Goal: Task Accomplishment & Management: Manage account settings

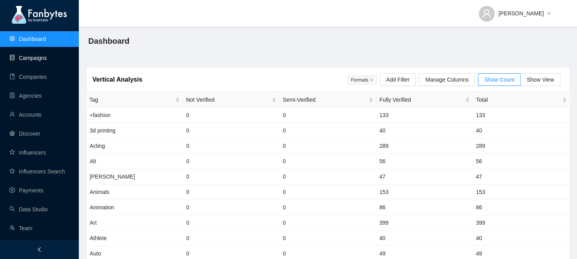
click at [41, 60] on link "Campaigns" at bounding box center [27, 58] width 37 height 6
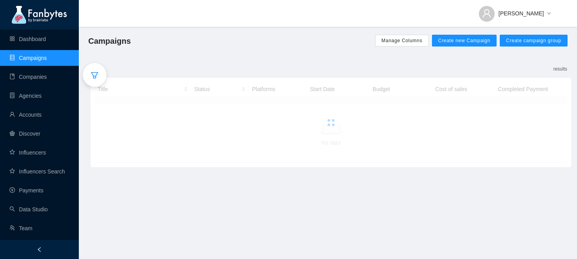
click at [101, 71] on div at bounding box center [95, 75] width 24 height 24
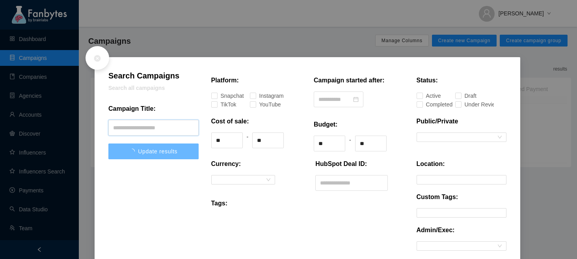
click at [149, 129] on input "text" at bounding box center [153, 128] width 90 height 16
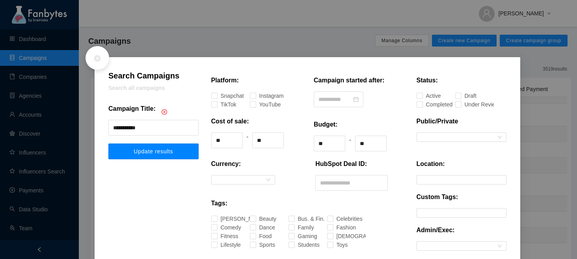
click at [145, 152] on span "Update results" at bounding box center [153, 151] width 39 height 6
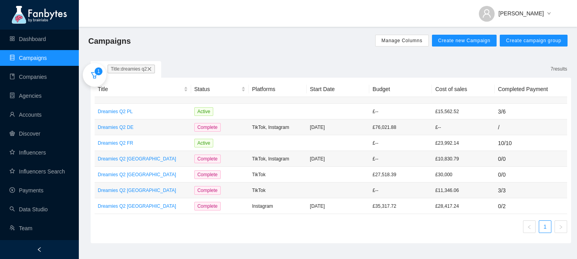
click at [95, 78] on icon "filter" at bounding box center [95, 75] width 8 height 8
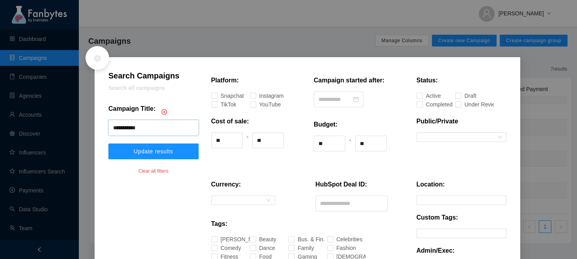
click at [165, 131] on input "**********" at bounding box center [153, 128] width 90 height 16
type input "********"
click at [108, 144] on button "Update results" at bounding box center [153, 152] width 90 height 16
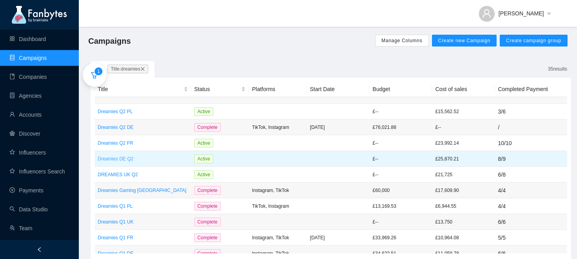
click at [157, 161] on p "Dreamies DE Q2" at bounding box center [143, 159] width 90 height 8
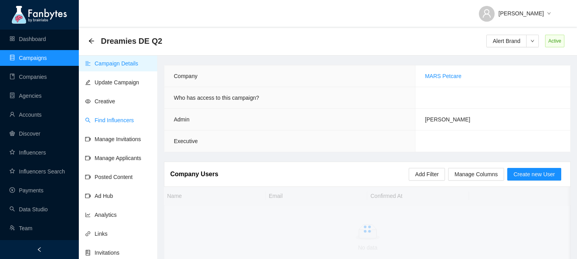
click at [107, 118] on link "Find Influencers" at bounding box center [109, 120] width 49 height 6
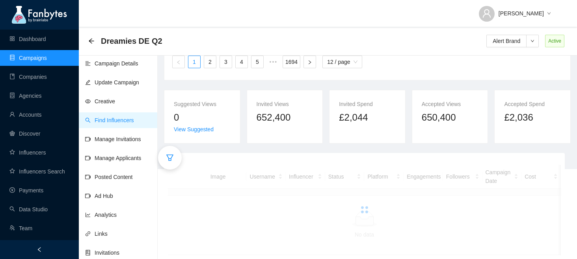
scroll to position [112, 0]
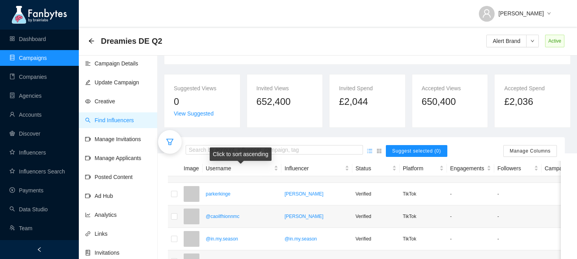
click at [228, 149] on div "Click to sort ascending" at bounding box center [241, 153] width 62 height 13
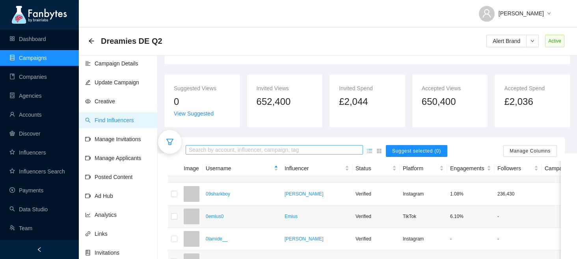
click at [212, 147] on input "search" at bounding box center [274, 150] width 171 height 9
click at [293, 150] on input "**********" at bounding box center [274, 150] width 171 height 9
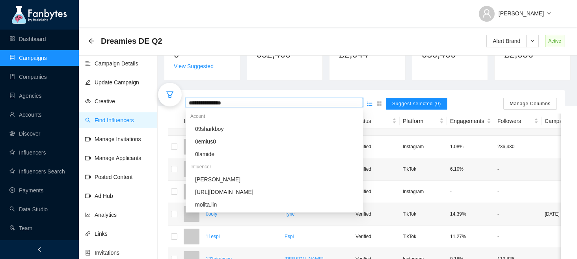
scroll to position [160, 0]
drag, startPoint x: 196, startPoint y: 103, endPoint x: 187, endPoint y: 103, distance: 8.7
click at [187, 103] on div "**********" at bounding box center [274, 101] width 177 height 9
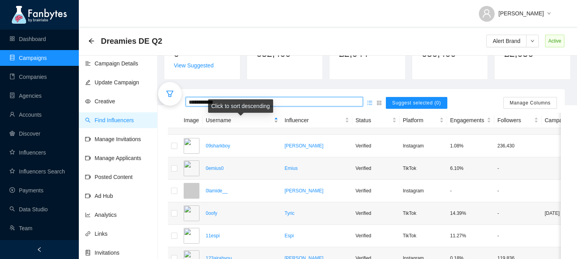
type input "**********"
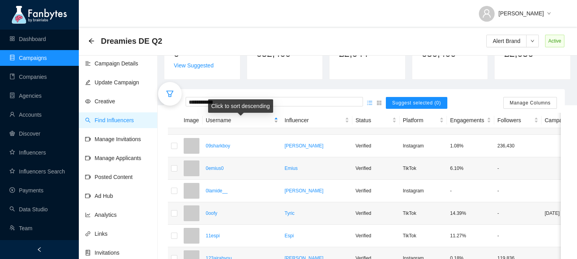
click at [274, 125] on div "Username" at bounding box center [242, 120] width 73 height 9
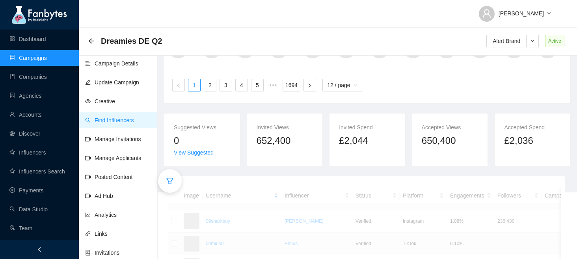
scroll to position [60, 0]
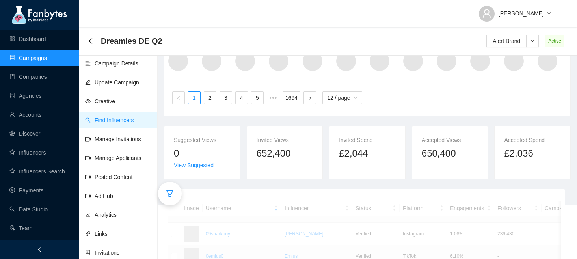
click at [170, 189] on div at bounding box center [170, 194] width 24 height 24
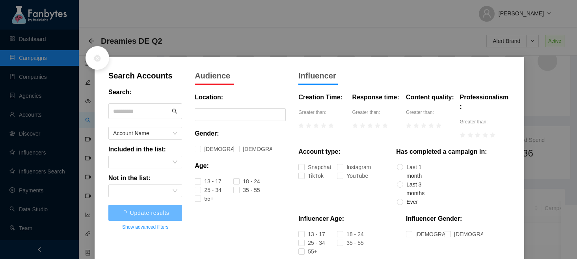
click at [119, 114] on input "text" at bounding box center [141, 111] width 57 height 12
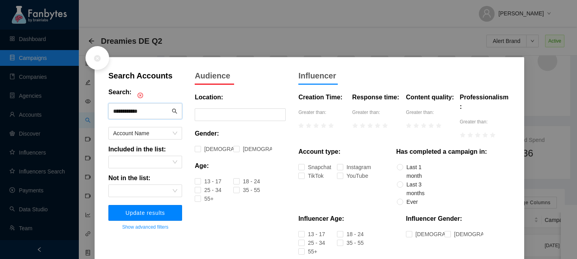
type input "**********"
click at [156, 215] on span "Update results" at bounding box center [145, 213] width 39 height 6
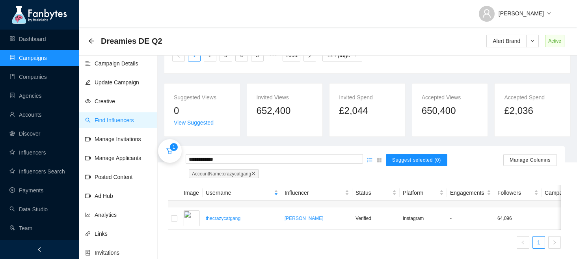
scroll to position [111, 0]
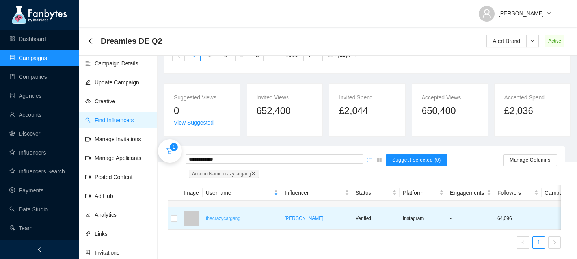
click at [229, 222] on p "thecrazycatgang_" at bounding box center [242, 218] width 73 height 8
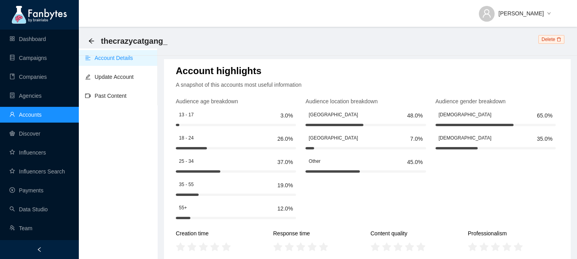
click at [86, 39] on div "thecrazycatgang_ Delete" at bounding box center [328, 41] width 498 height 29
click at [90, 40] on icon "arrow-left" at bounding box center [91, 40] width 5 height 5
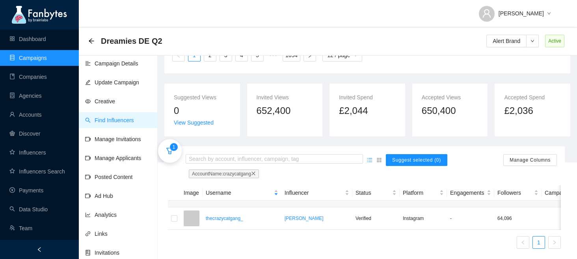
scroll to position [111, 0]
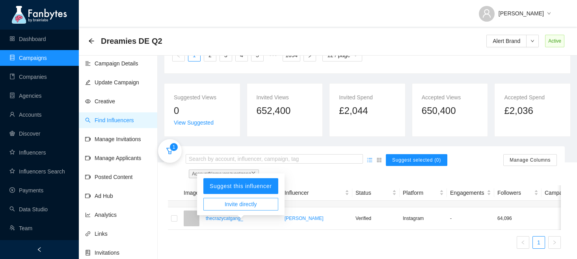
click at [241, 200] on span "Invite directly" at bounding box center [241, 204] width 32 height 9
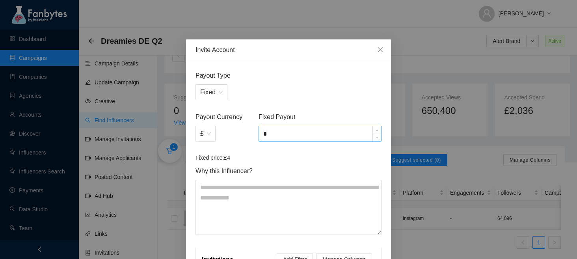
click at [268, 136] on input "*" at bounding box center [320, 133] width 122 height 15
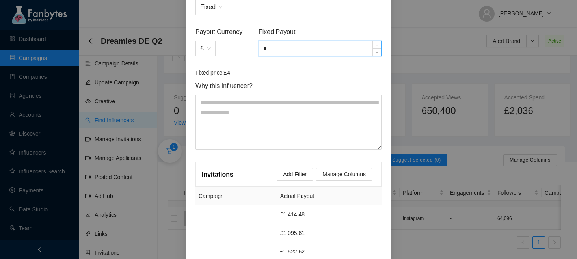
scroll to position [205, 0]
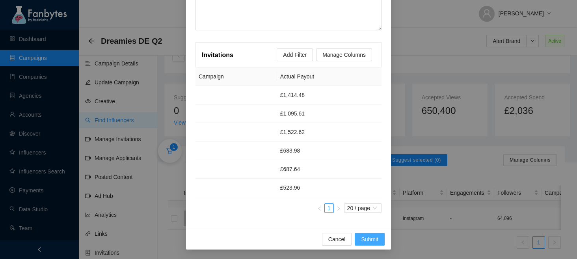
type input "*"
click at [373, 237] on span "Submit" at bounding box center [369, 239] width 17 height 9
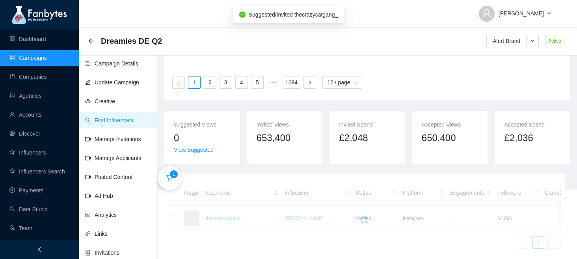
click at [121, 142] on link "Manage Invitations" at bounding box center [113, 139] width 56 height 6
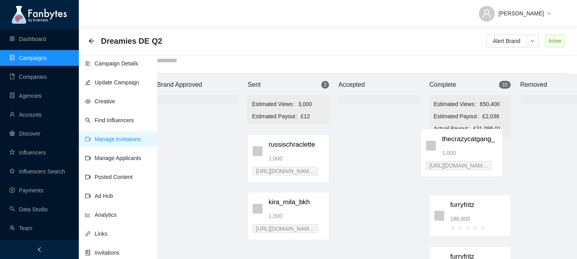
scroll to position [8, 16]
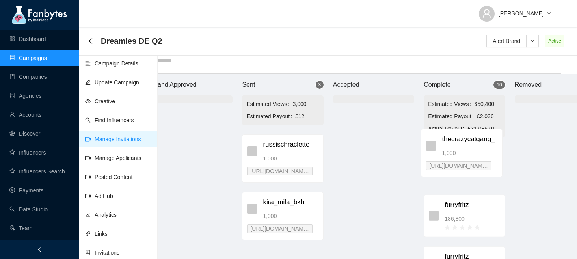
drag, startPoint x: 297, startPoint y: 152, endPoint x: 463, endPoint y: 145, distance: 165.7
click at [463, 145] on div "Brand Approved Sent 3 Estimated Views 3,000 Estimated Payout £12 thecrazycatgan…" at bounding box center [373, 166] width 473 height 185
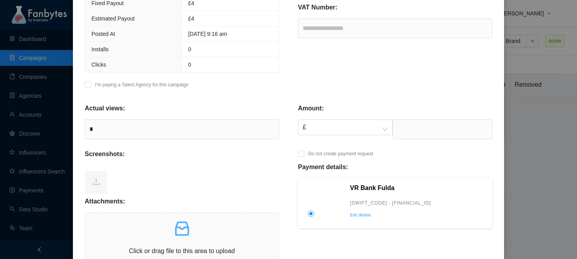
scroll to position [191, 0]
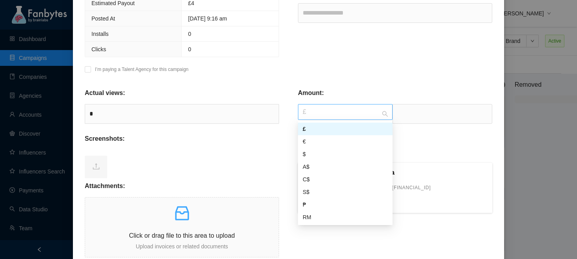
click at [375, 119] on span "£" at bounding box center [345, 111] width 85 height 15
click at [350, 139] on div "€" at bounding box center [345, 141] width 85 height 9
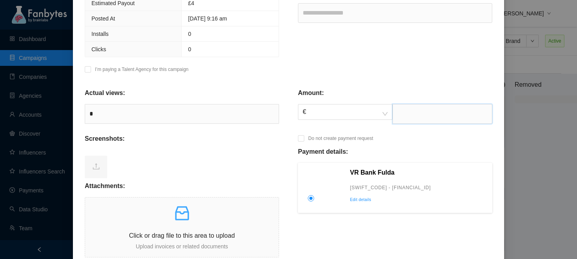
click at [424, 112] on input "text" at bounding box center [443, 114] width 100 height 20
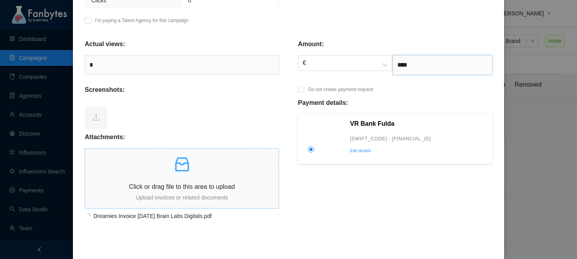
scroll to position [276, 0]
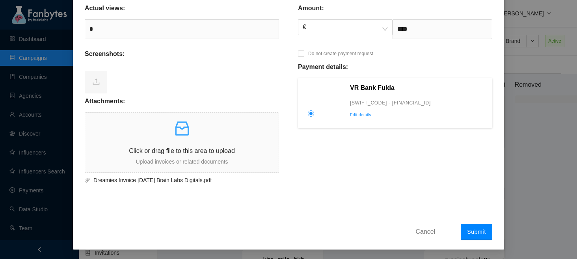
click at [478, 225] on button "Submit" at bounding box center [477, 232] width 32 height 16
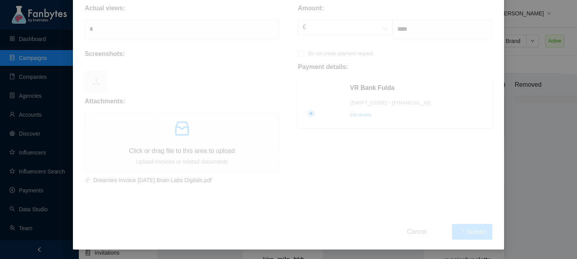
type input "*******"
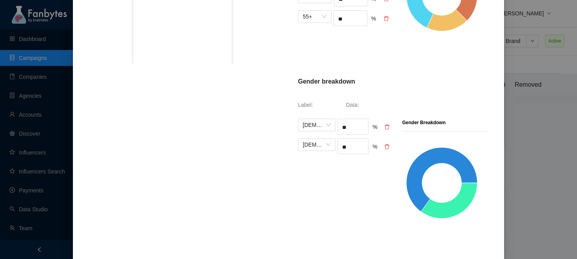
scroll to position [252, 0]
